Goal: Task Accomplishment & Management: Manage account settings

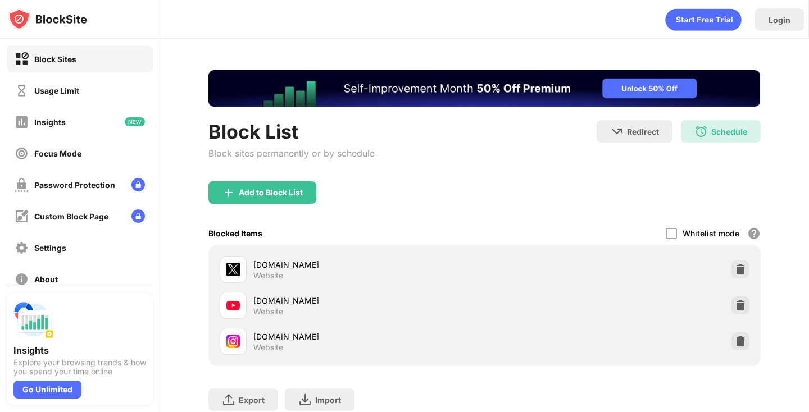
click at [673, 240] on div "Whitelist mode Block all websites except for those in your whitelist. Whitelist…" at bounding box center [713, 233] width 95 height 23
click at [672, 232] on div at bounding box center [671, 233] width 11 height 11
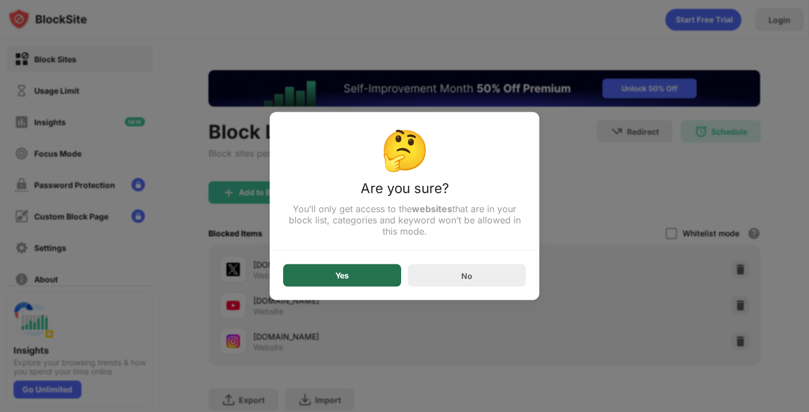
click at [330, 268] on div "Yes" at bounding box center [342, 276] width 118 height 22
